Goal: Task Accomplishment & Management: Use online tool/utility

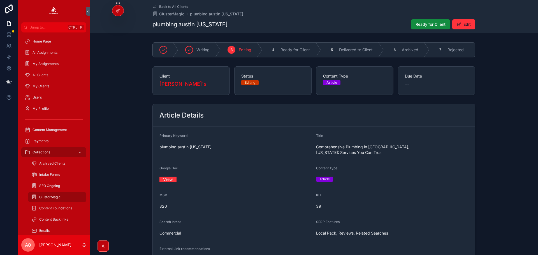
click at [422, 22] on span "Ready for Client" at bounding box center [431, 25] width 30 height 6
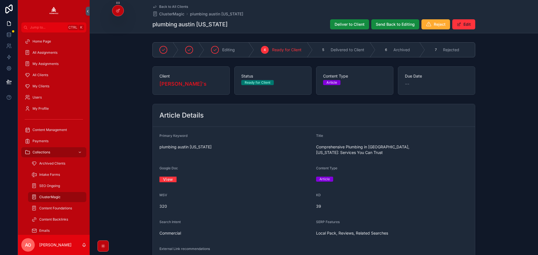
click at [336, 24] on span "Deliver to Client" at bounding box center [350, 25] width 30 height 6
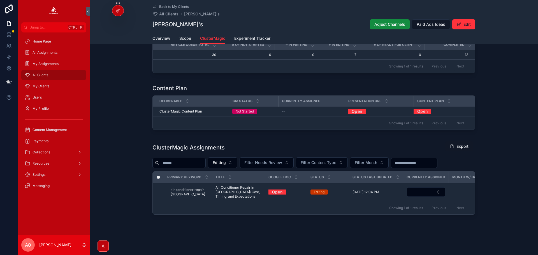
scroll to position [115, 0]
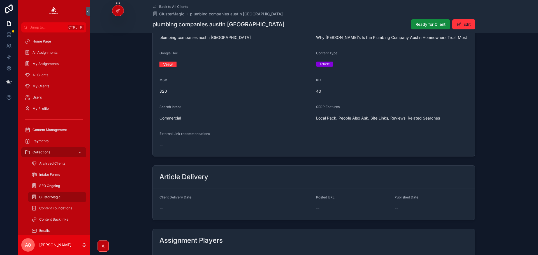
scroll to position [71, 0]
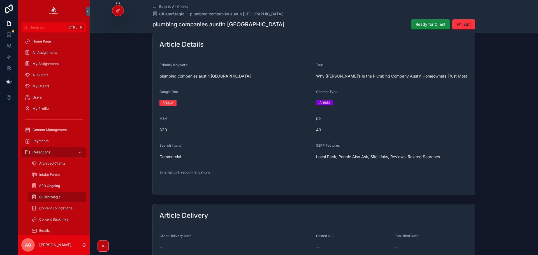
click at [167, 104] on link "View" at bounding box center [168, 103] width 17 height 9
click at [416, 23] on span "Ready for Client" at bounding box center [431, 25] width 30 height 6
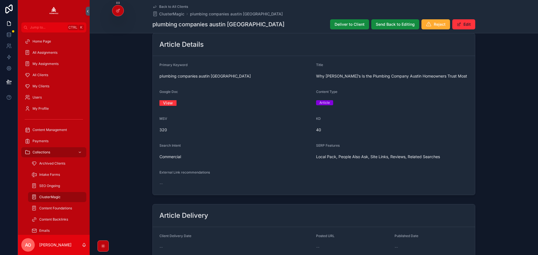
scroll to position [68, 0]
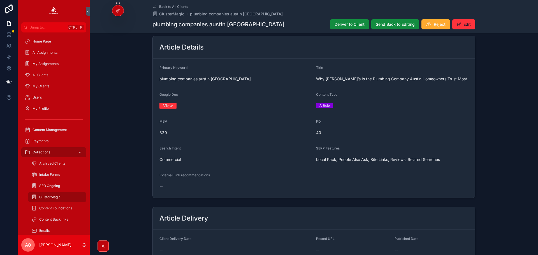
click at [352, 25] on span "Deliver to Client" at bounding box center [350, 25] width 30 height 6
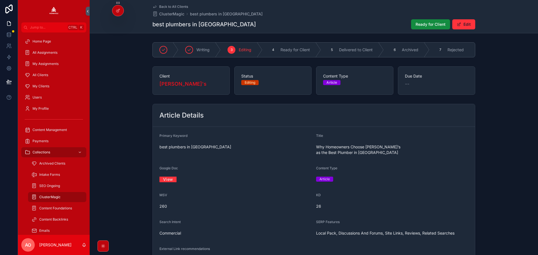
click at [164, 176] on link "View" at bounding box center [168, 179] width 17 height 9
click at [430, 21] on button "Ready for Client" at bounding box center [430, 24] width 39 height 10
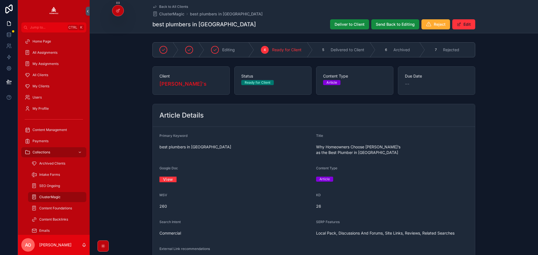
click at [340, 24] on span "Deliver to Client" at bounding box center [350, 25] width 30 height 6
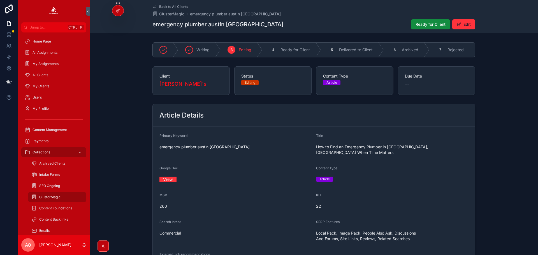
scroll to position [56, 0]
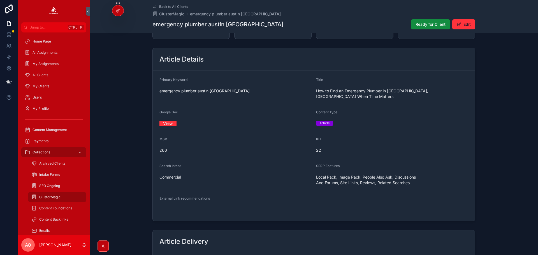
click at [167, 119] on link "View" at bounding box center [168, 123] width 17 height 9
click at [424, 25] on span "Ready for Client" at bounding box center [431, 25] width 30 height 6
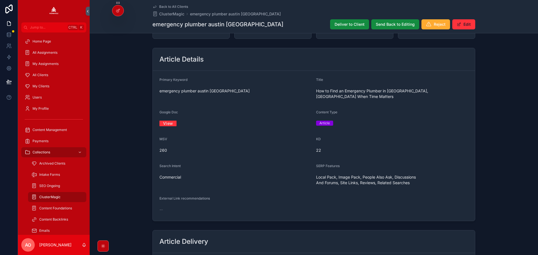
click at [344, 24] on span "Deliver to Client" at bounding box center [350, 25] width 30 height 6
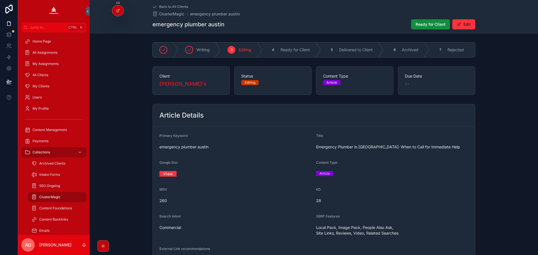
click at [166, 176] on link "View" at bounding box center [168, 174] width 17 height 9
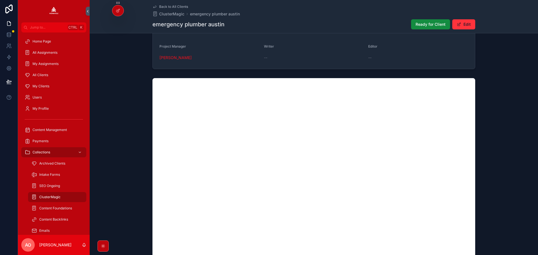
click at [421, 24] on span "Ready for Client" at bounding box center [431, 25] width 30 height 6
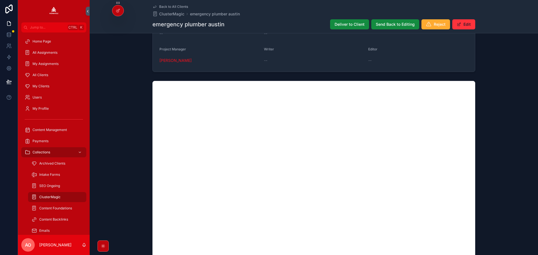
click at [346, 27] on span "Deliver to Client" at bounding box center [350, 25] width 30 height 6
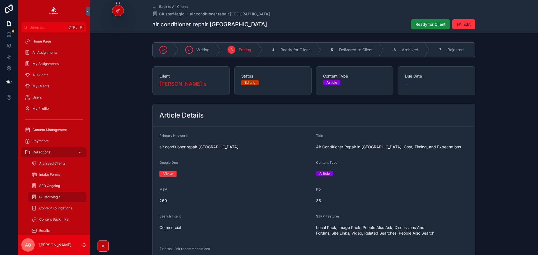
click at [164, 174] on link "View" at bounding box center [168, 174] width 17 height 9
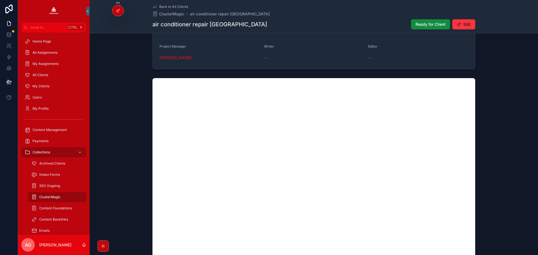
click at [433, 23] on span "Ready for Client" at bounding box center [431, 25] width 30 height 6
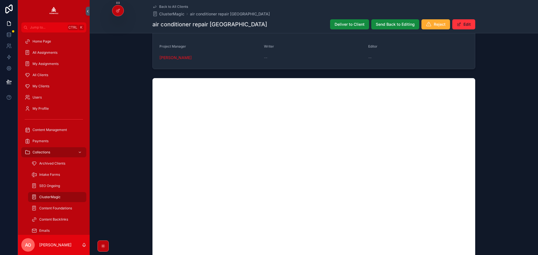
scroll to position [354, 0]
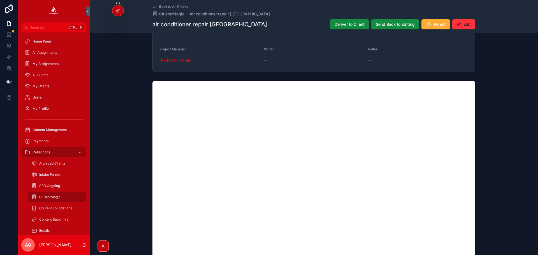
click at [356, 28] on button "Deliver to Client" at bounding box center [349, 24] width 39 height 10
